Goal: Task Accomplishment & Management: Manage account settings

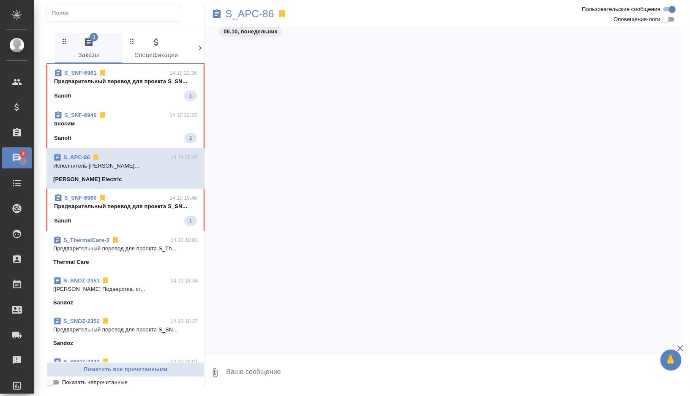
scroll to position [1615, 0]
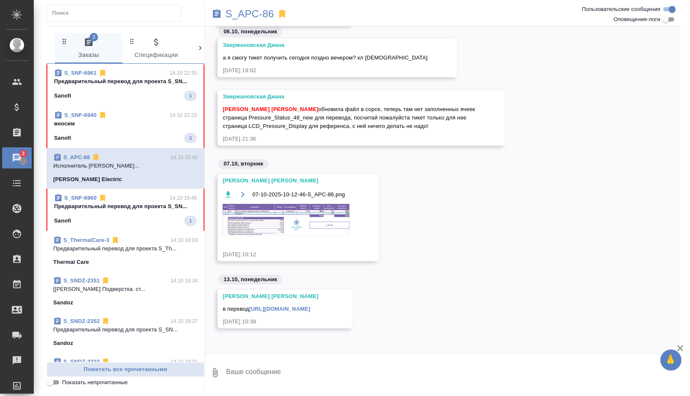
click at [664, 19] on input "Оповещения-логи" at bounding box center [665, 19] width 30 height 10
checkbox input "true"
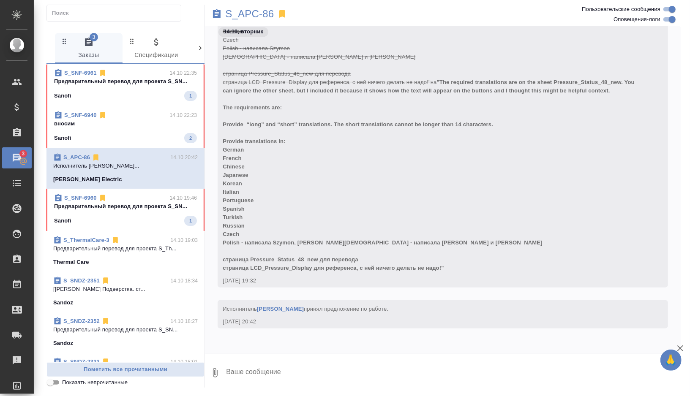
scroll to position [46602, 0]
click at [265, 12] on p "S_APC-86" at bounding box center [249, 14] width 49 height 8
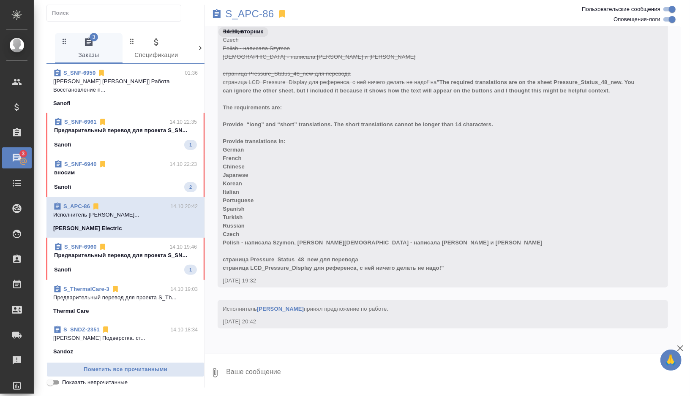
click at [161, 265] on div "Sanofi 1" at bounding box center [125, 270] width 143 height 10
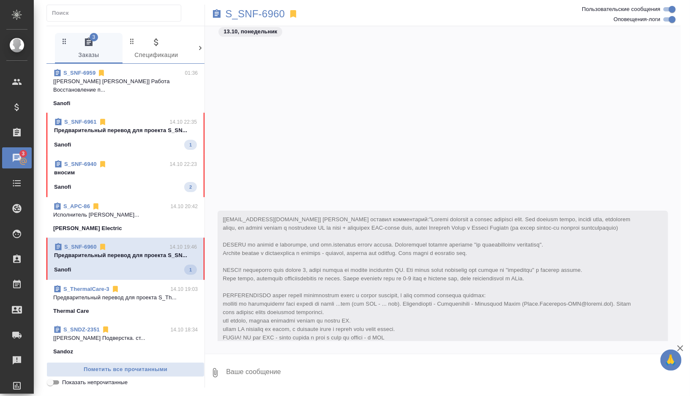
scroll to position [8512, 0]
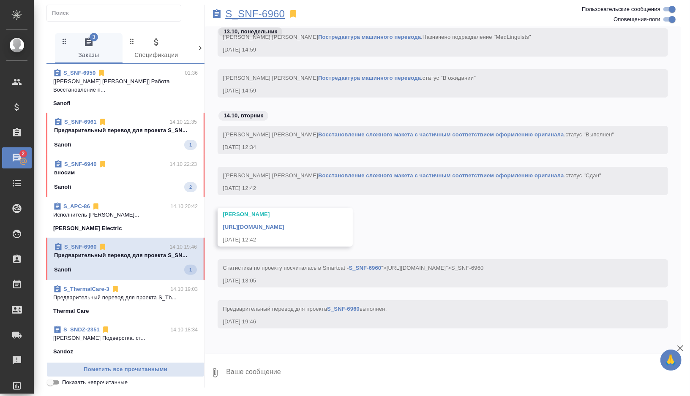
click at [274, 11] on p "S_SNF-6960" at bounding box center [255, 14] width 60 height 8
click at [142, 168] on p "вносим" at bounding box center [125, 172] width 143 height 8
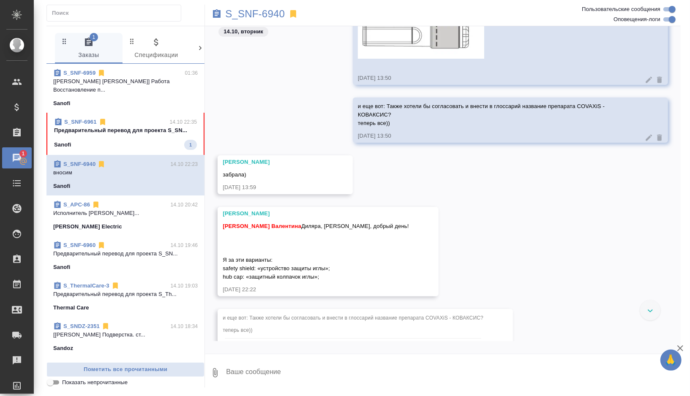
scroll to position [21010, 0]
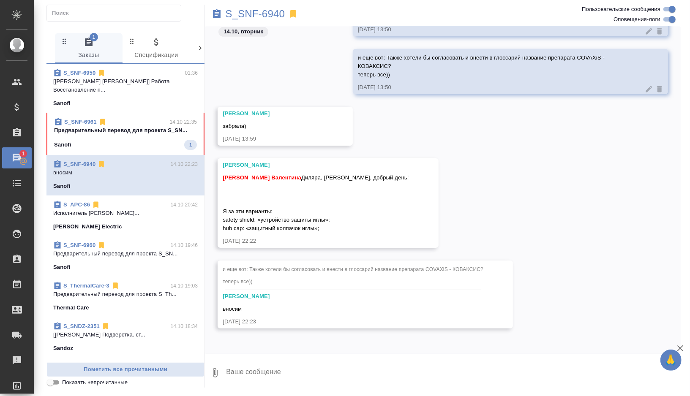
click at [226, 212] on span "Горшкова Валентина Диляра, Лена, добрый день! Я за эти варианты: safety shield:…" at bounding box center [316, 202] width 186 height 57
drag, startPoint x: 226, startPoint y: 212, endPoint x: 331, endPoint y: 227, distance: 106.7
click at [331, 227] on div "Горшкова Валентина Диляра, Лена, добрый день! Я за эти варианты: safety shield:…" at bounding box center [316, 201] width 186 height 61
click at [314, 227] on span "Горшкова Валентина Диляра, Лена, добрый день! Я за эти варианты: safety shield:…" at bounding box center [316, 202] width 186 height 57
drag, startPoint x: 326, startPoint y: 228, endPoint x: 212, endPoint y: 213, distance: 114.6
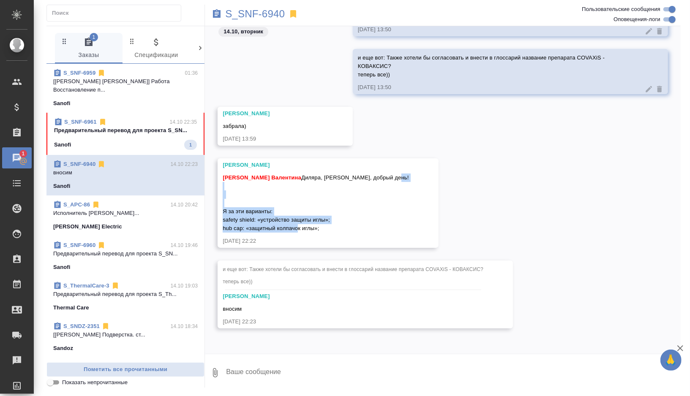
click at [212, 212] on div "Сайдашева Диляра Горшкова Валентина Диляра, Лена, добрый день! Я за эти вариант…" at bounding box center [442, 209] width 475 height 102
copy span "Я за эти варианты: safety shield: «устройство защиты иглы»; hub cap: «защитный …"
click at [264, 308] on div "вносим" at bounding box center [353, 308] width 261 height 11
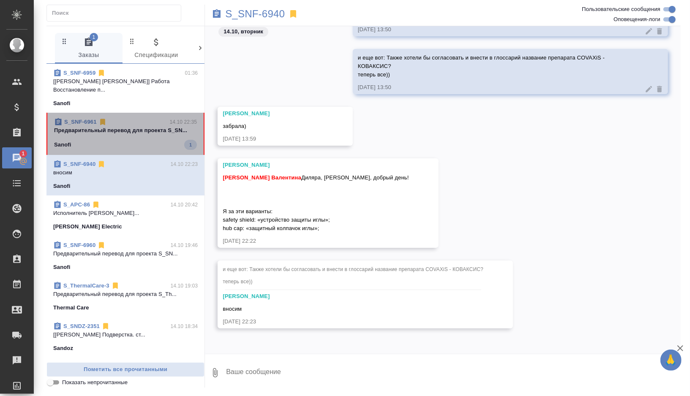
click at [154, 140] on div "Sanofi 1" at bounding box center [125, 145] width 143 height 10
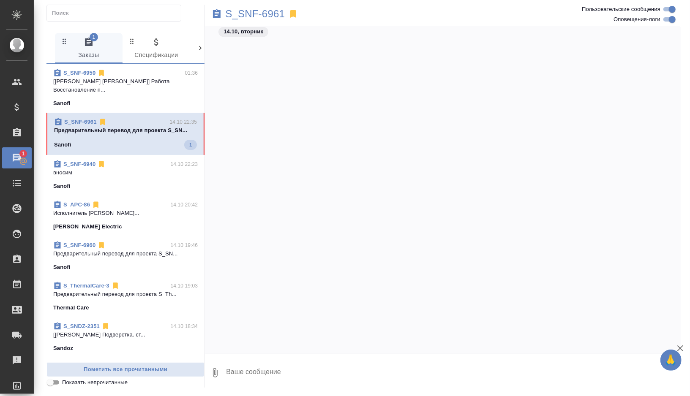
scroll to position [11648, 0]
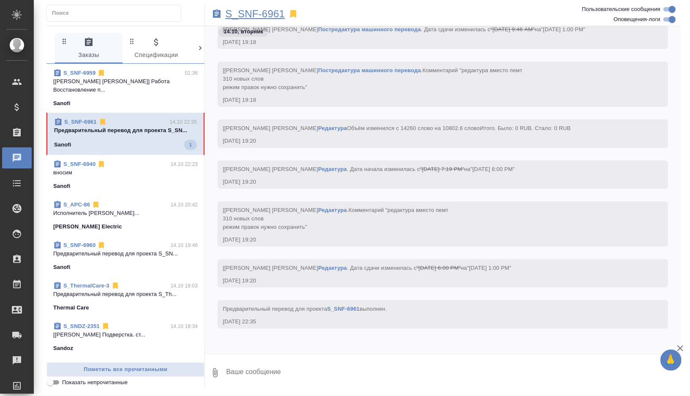
click at [262, 14] on p "S_SNF-6961" at bounding box center [255, 14] width 60 height 8
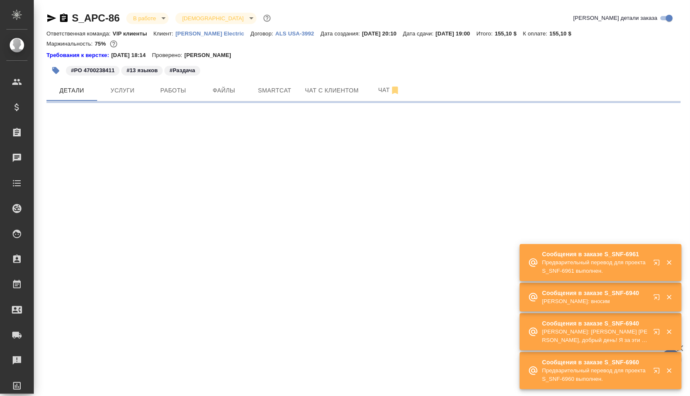
select select "RU"
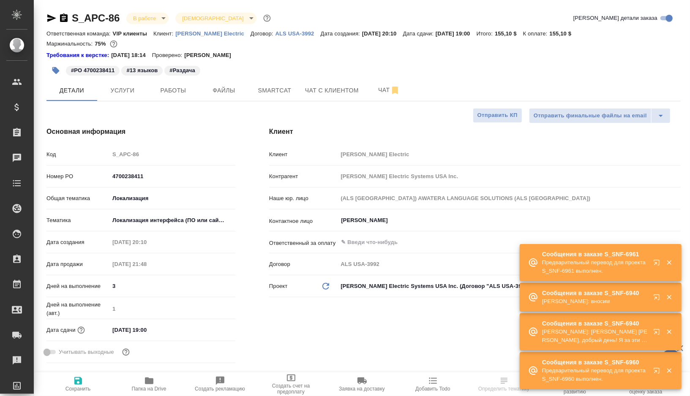
type textarea "x"
type input "[PERSON_NAME]"
click at [174, 95] on span "Работы" at bounding box center [173, 90] width 41 height 11
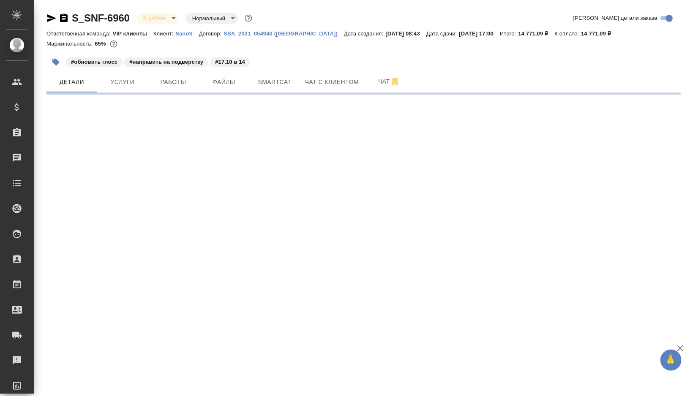
select select "RU"
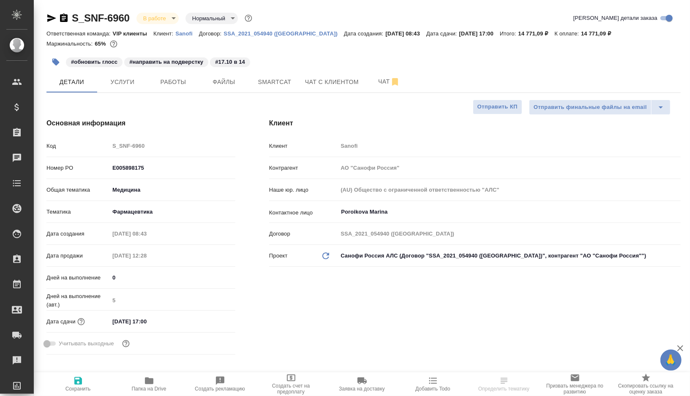
type textarea "x"
click at [175, 86] on span "Работы" at bounding box center [173, 82] width 41 height 11
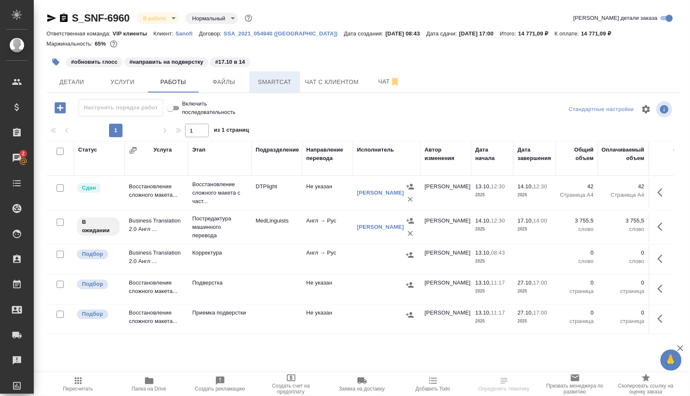
click at [277, 85] on span "Smartcat" at bounding box center [274, 82] width 41 height 11
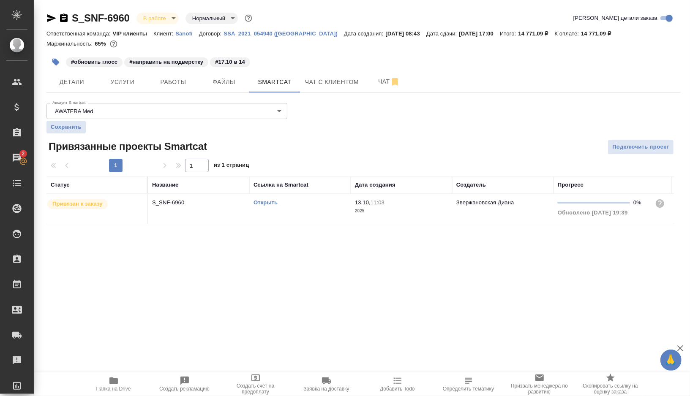
click at [293, 203] on div "Открыть" at bounding box center [299, 202] width 93 height 8
click at [269, 202] on link "Открыть" at bounding box center [265, 202] width 24 height 6
click at [59, 65] on icon "button" at bounding box center [56, 62] width 8 height 8
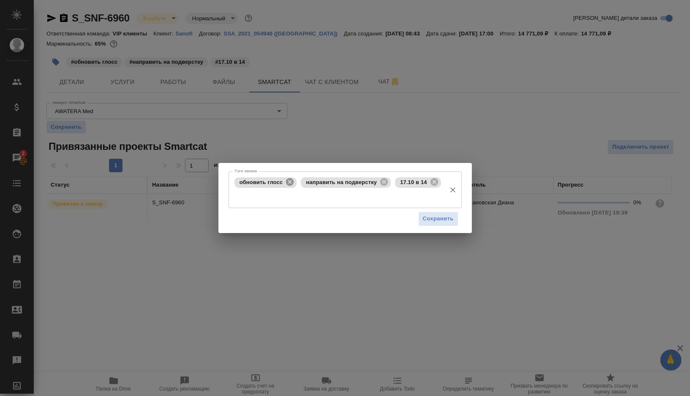
click at [290, 182] on icon at bounding box center [289, 181] width 9 height 9
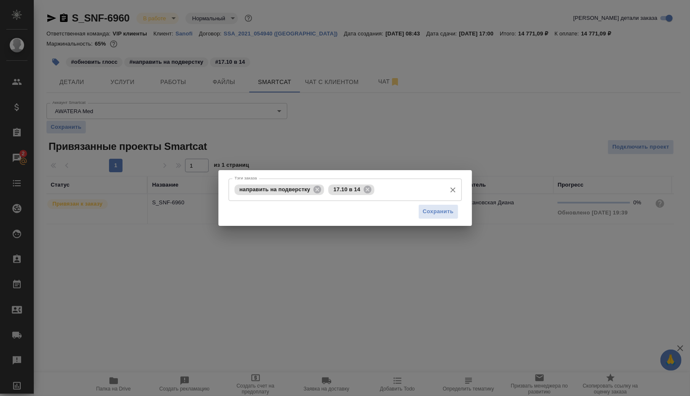
click at [395, 190] on input "Тэги заказа" at bounding box center [408, 189] width 65 height 14
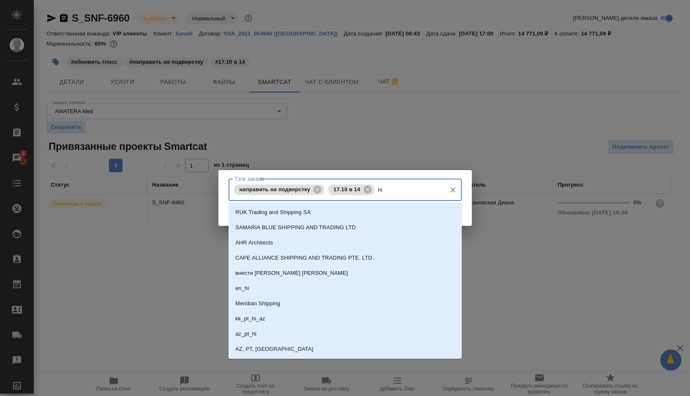
type input "h"
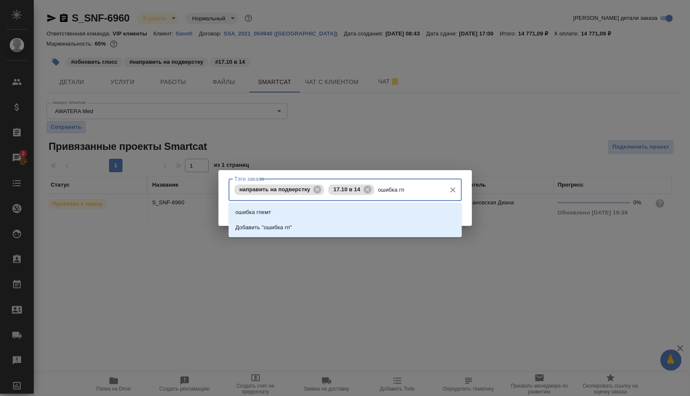
type input "ошибка гпт"
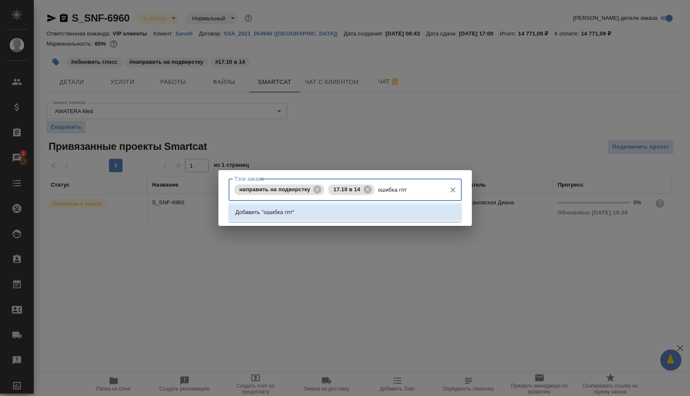
click at [348, 213] on li "Добавить "ошибка гпт"" at bounding box center [344, 212] width 233 height 15
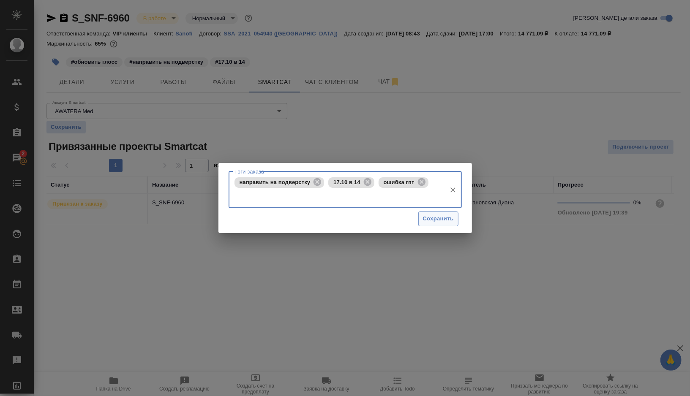
click at [430, 222] on span "Сохранить" at bounding box center [438, 219] width 31 height 10
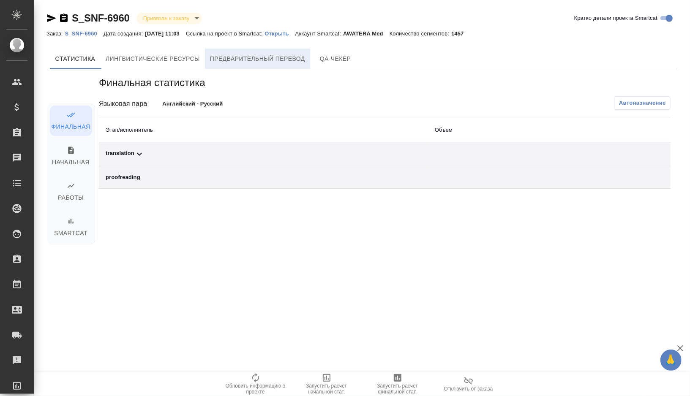
click at [280, 60] on span "Предварительный перевод" at bounding box center [257, 59] width 95 height 11
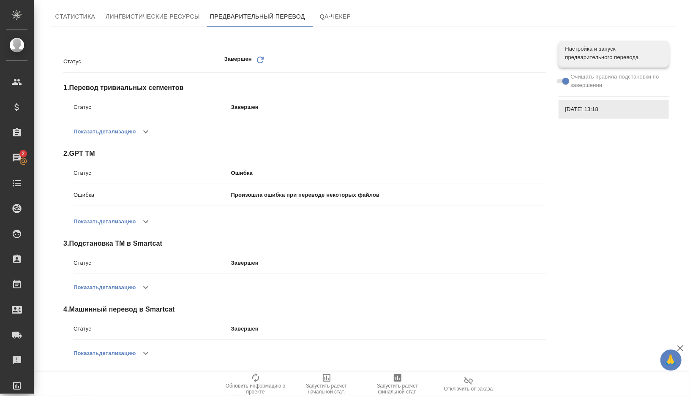
scroll to position [111, 0]
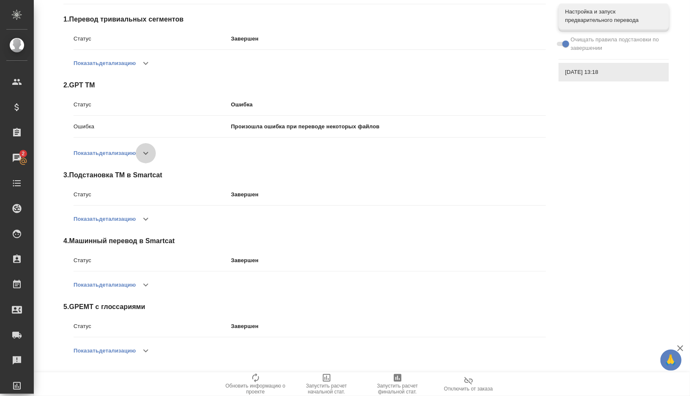
click at [144, 148] on icon "button" at bounding box center [146, 153] width 10 height 10
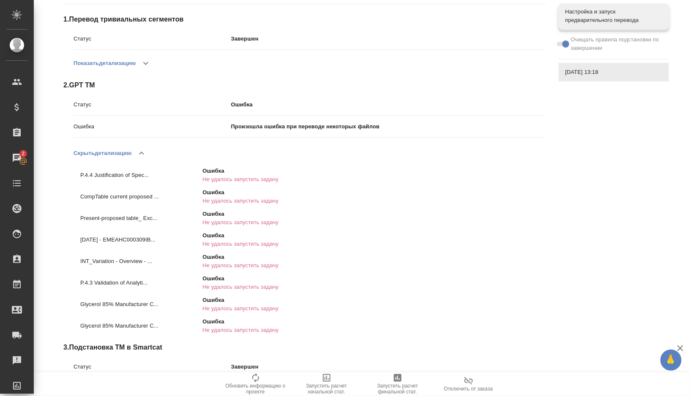
click at [145, 151] on icon "button" at bounding box center [141, 153] width 10 height 10
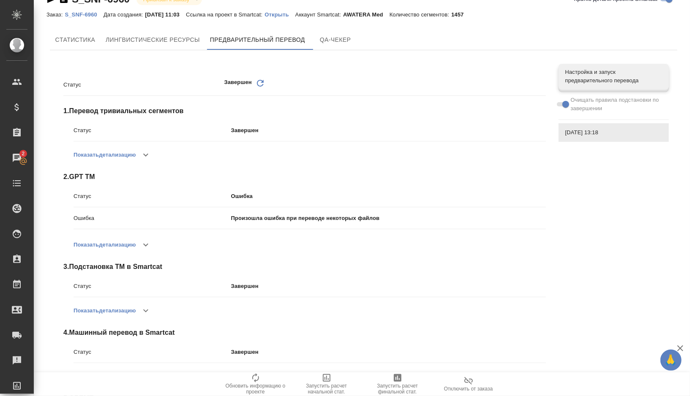
scroll to position [0, 0]
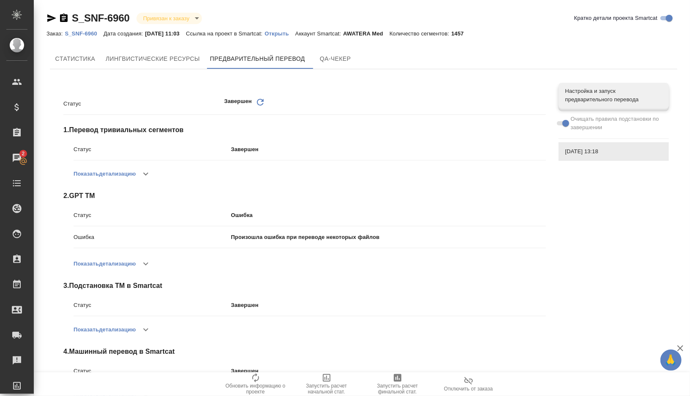
click at [259, 102] on icon "Обновить" at bounding box center [260, 102] width 10 height 10
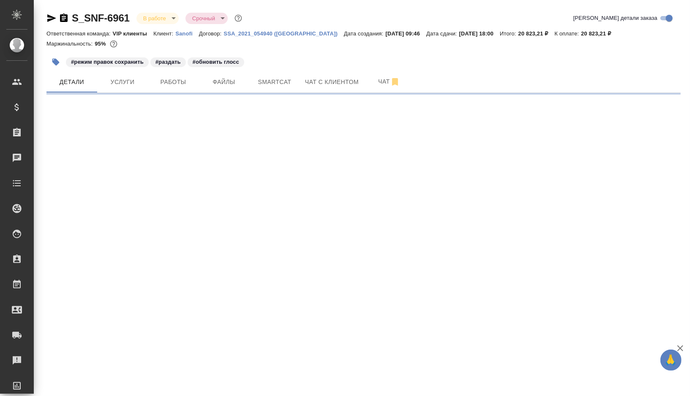
select select "RU"
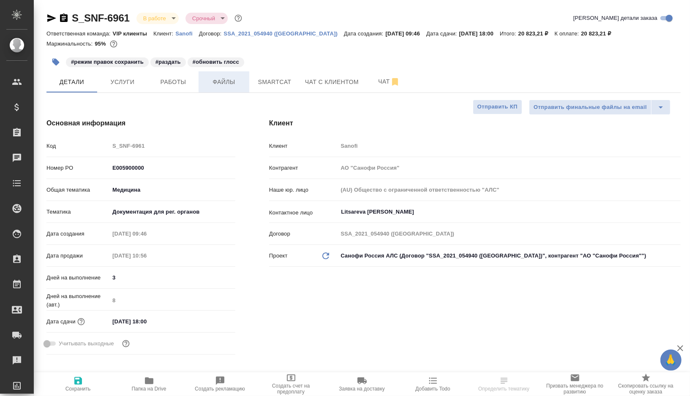
type textarea "x"
click at [183, 81] on span "Работы" at bounding box center [173, 82] width 41 height 11
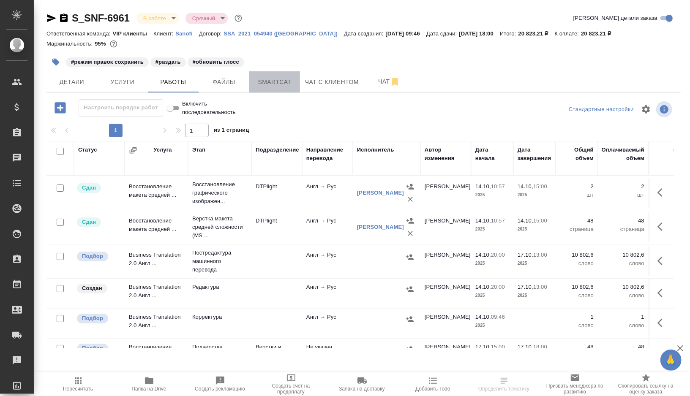
click at [270, 87] on button "Smartcat" at bounding box center [274, 81] width 51 height 21
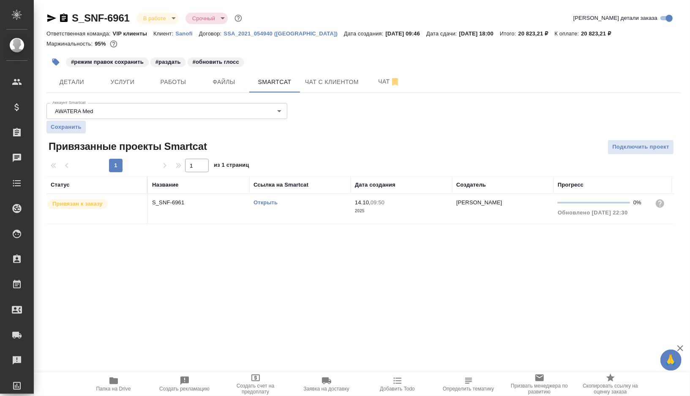
click at [325, 206] on td "Открыть" at bounding box center [299, 209] width 101 height 30
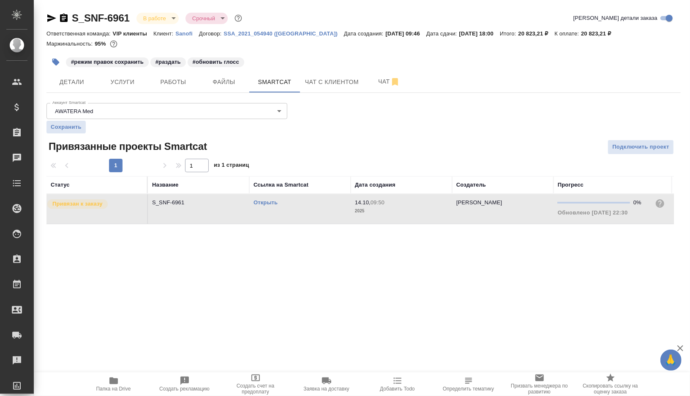
click at [325, 206] on td "Открыть" at bounding box center [299, 209] width 101 height 30
click at [179, 91] on button "Работы" at bounding box center [173, 81] width 51 height 21
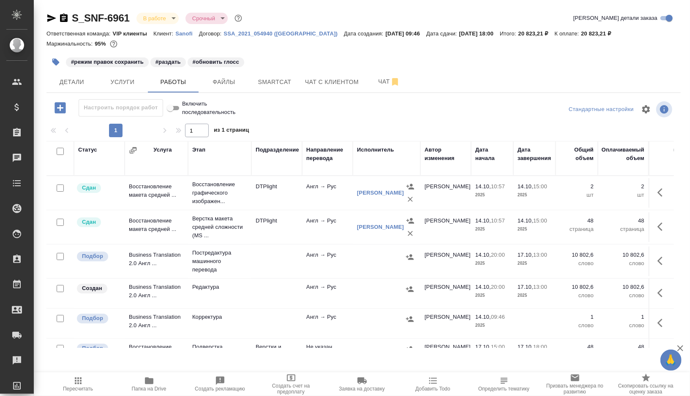
click at [55, 64] on icon "button" at bounding box center [55, 62] width 7 height 7
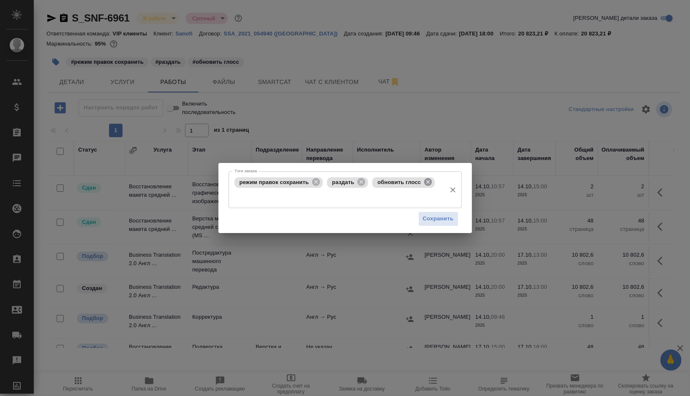
click at [428, 184] on icon at bounding box center [428, 182] width 8 height 8
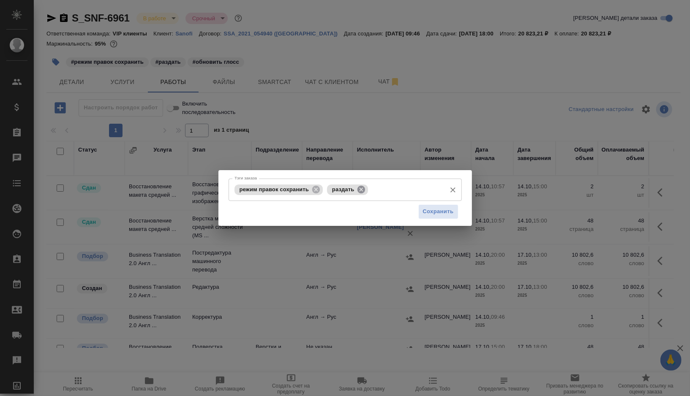
click at [360, 190] on icon at bounding box center [361, 189] width 8 height 8
click at [370, 190] on input "Тэги заказа" at bounding box center [405, 189] width 71 height 14
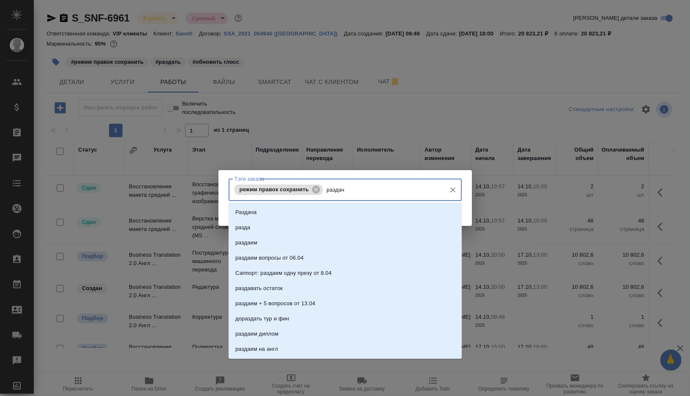
type input "раздача"
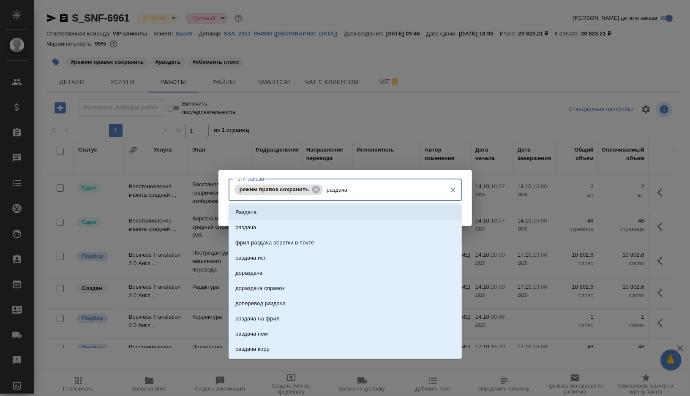
click at [329, 219] on li "Раздача" at bounding box center [344, 212] width 233 height 15
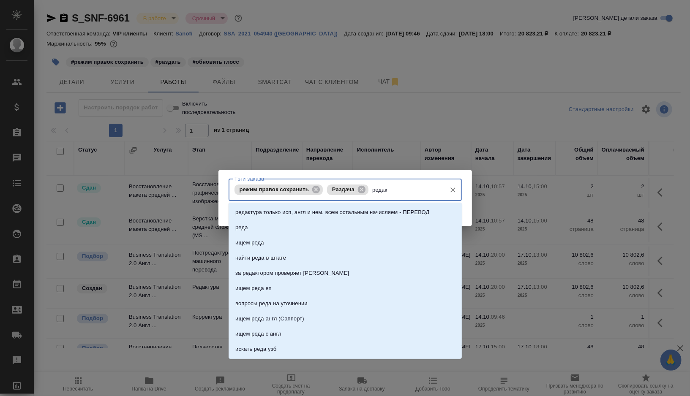
type input "редакт"
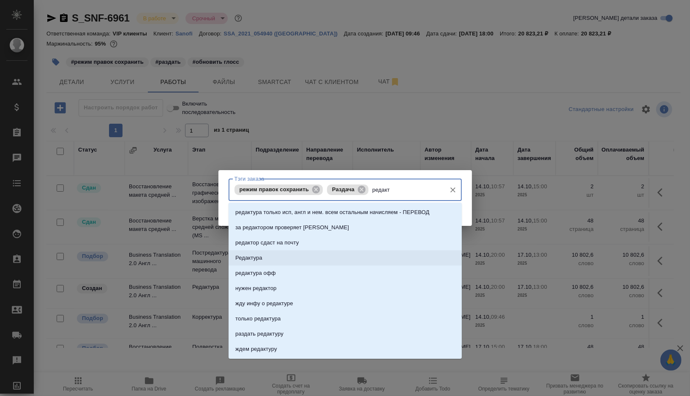
click at [265, 256] on li "Редактура" at bounding box center [344, 257] width 233 height 15
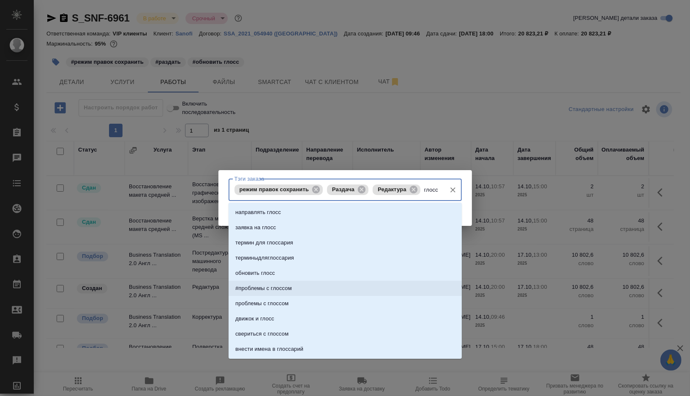
type input "глосс"
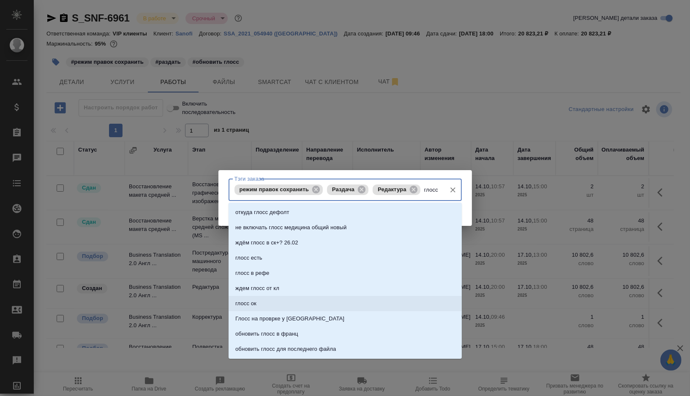
click at [252, 302] on p "глосс ок" at bounding box center [245, 303] width 21 height 8
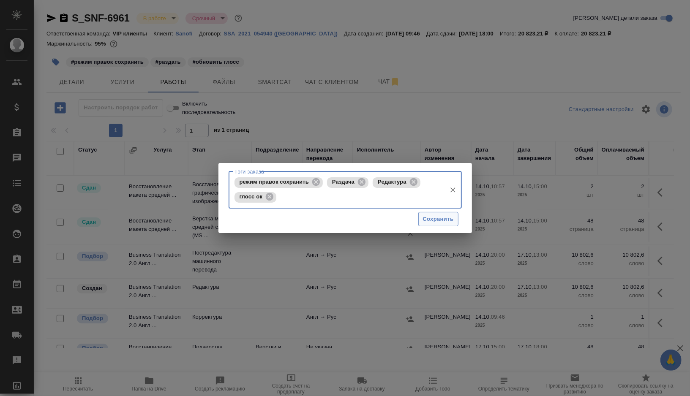
click at [423, 217] on span "Сохранить" at bounding box center [438, 220] width 31 height 10
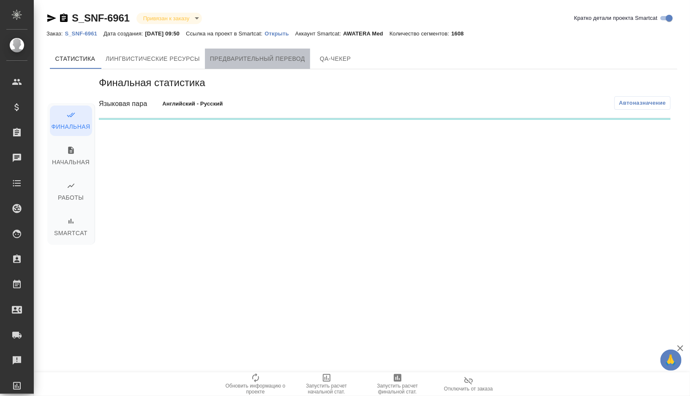
click at [270, 60] on span "Предварительный перевод" at bounding box center [257, 59] width 95 height 11
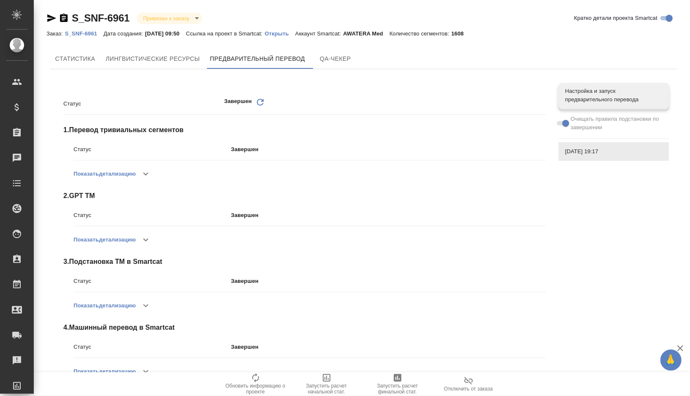
click at [293, 33] on p "Открыть" at bounding box center [279, 33] width 30 height 6
